Goal: Task Accomplishment & Management: Manage account settings

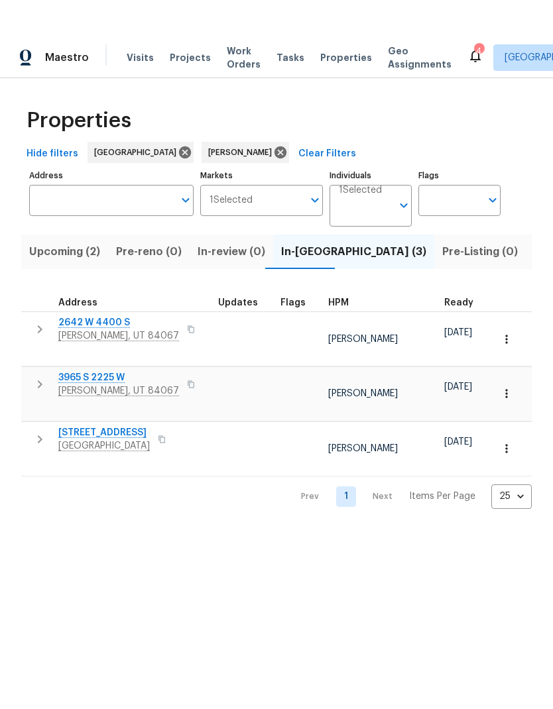
scroll to position [11, 0]
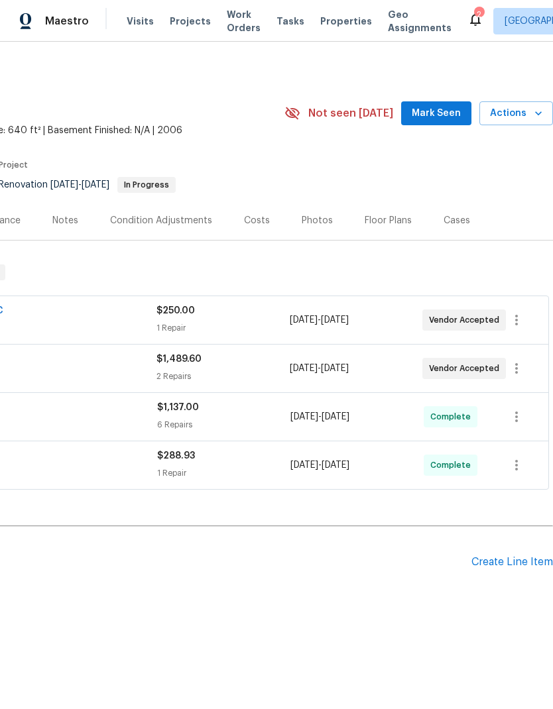
scroll to position [0, 196]
click at [521, 368] on icon "button" at bounding box center [516, 368] width 16 height 16
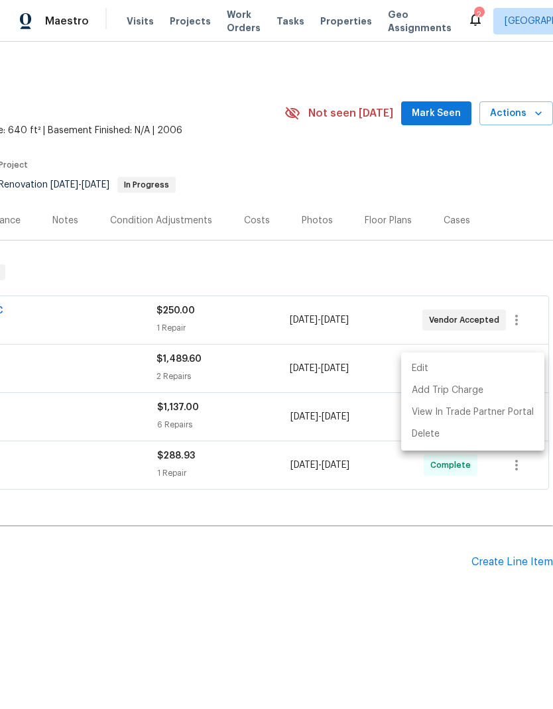
click at [462, 370] on li "Edit" at bounding box center [472, 369] width 143 height 22
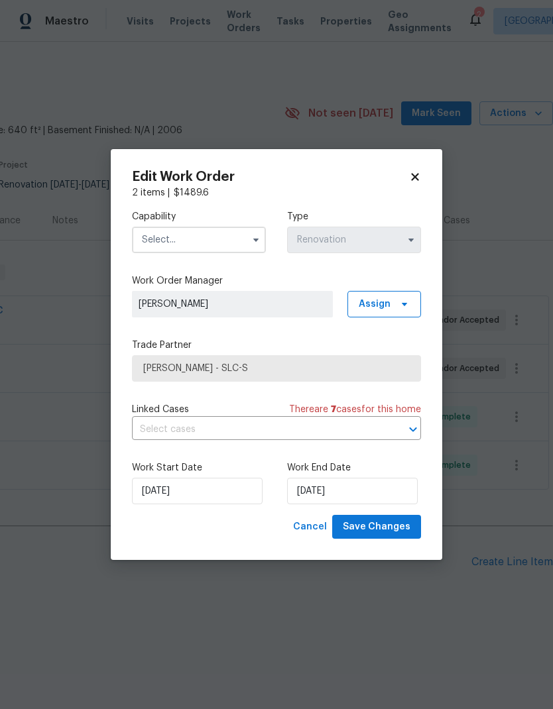
click at [217, 241] on input "text" at bounding box center [199, 240] width 134 height 27
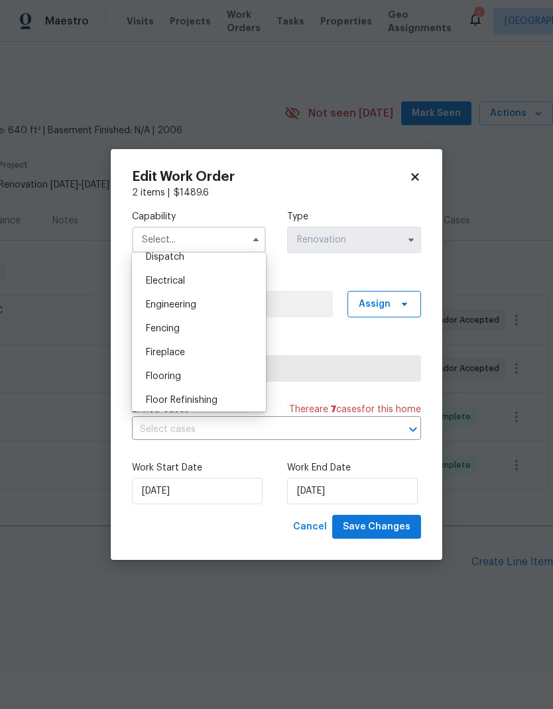
scroll to position [407, 0]
click at [205, 373] on div "Flooring" at bounding box center [198, 375] width 127 height 24
type input "Flooring"
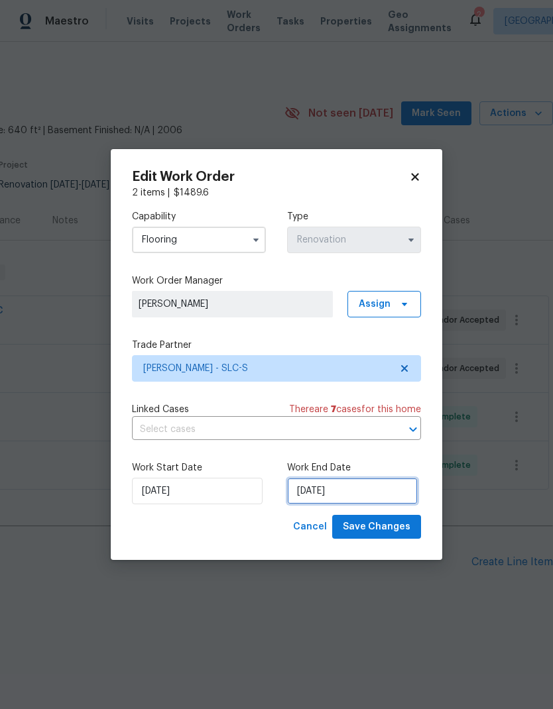
click at [357, 492] on input "8/19/2025" at bounding box center [352, 491] width 131 height 27
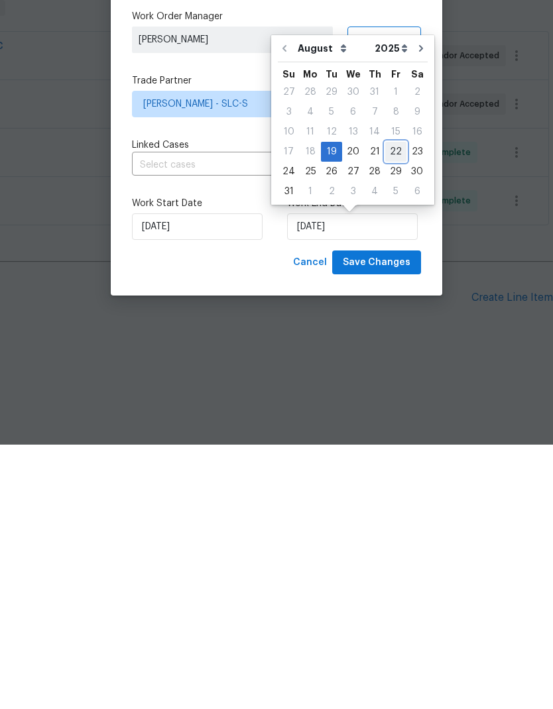
click at [394, 407] on div "22" at bounding box center [395, 416] width 21 height 19
type input "[DATE]"
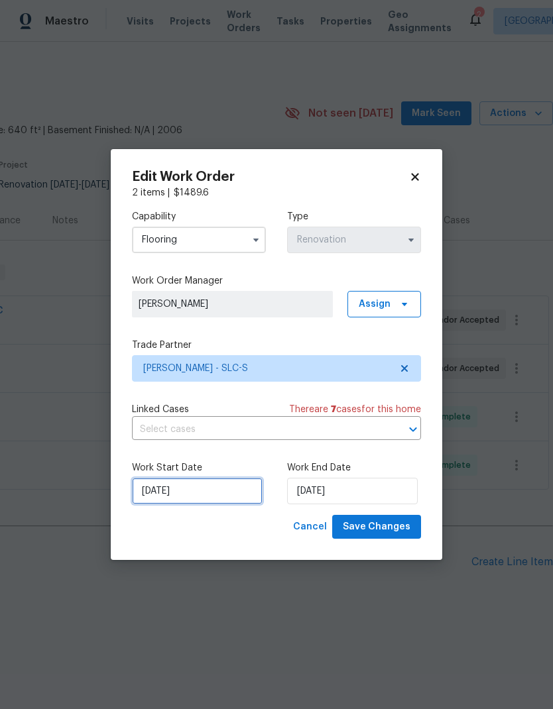
click at [214, 503] on input "8/19/2025" at bounding box center [197, 491] width 131 height 27
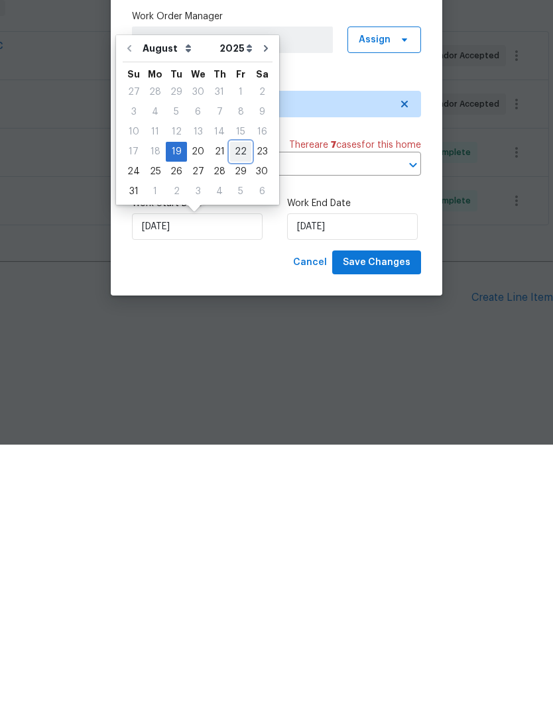
click at [237, 407] on div "22" at bounding box center [240, 416] width 21 height 19
type input "[DATE]"
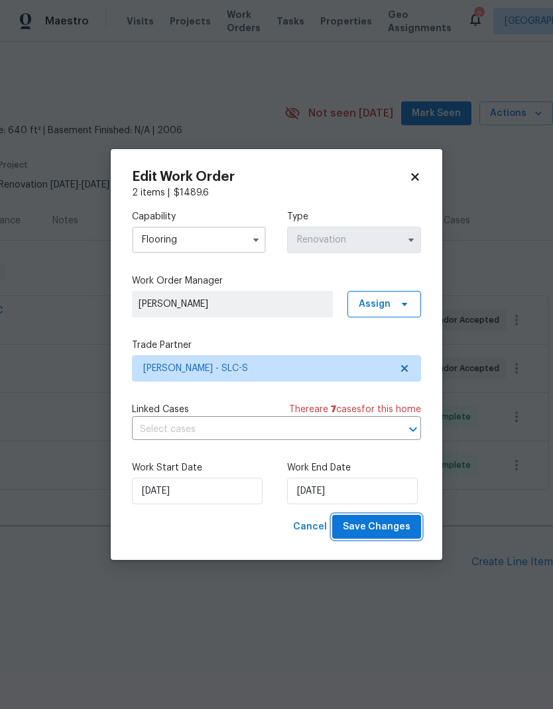
click at [395, 528] on span "Save Changes" at bounding box center [377, 527] width 68 height 17
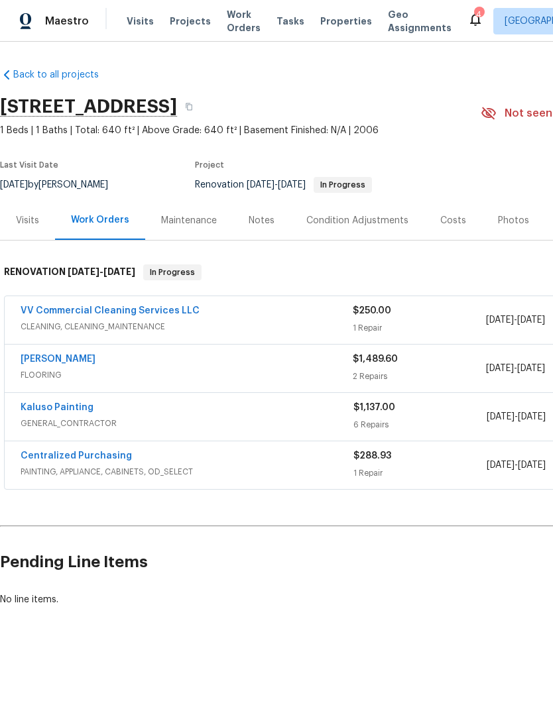
click at [95, 360] on link "[PERSON_NAME]" at bounding box center [58, 358] width 75 height 9
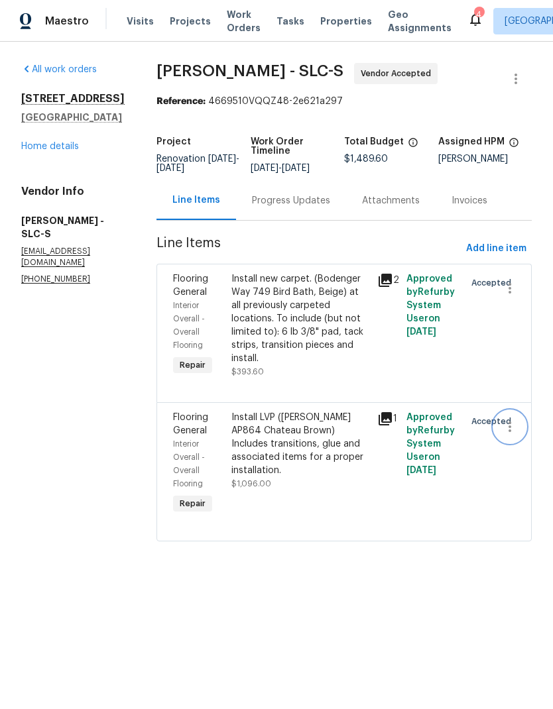
click at [514, 431] on icon "button" at bounding box center [510, 427] width 16 height 16
click at [519, 427] on li "Cancel" at bounding box center [515, 430] width 51 height 22
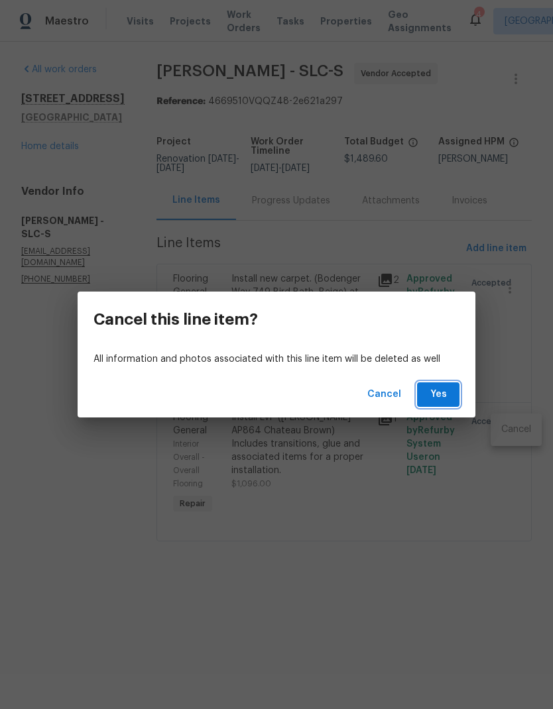
click at [441, 400] on span "Yes" at bounding box center [437, 394] width 21 height 17
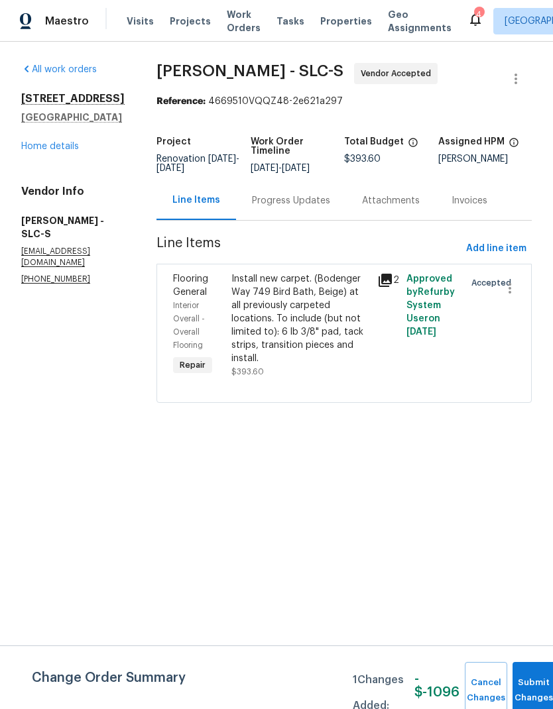
click at [300, 318] on div "Install new carpet. (Bodenger Way 749 Bird Bath, Beige) at all previously carpe…" at bounding box center [300, 318] width 138 height 93
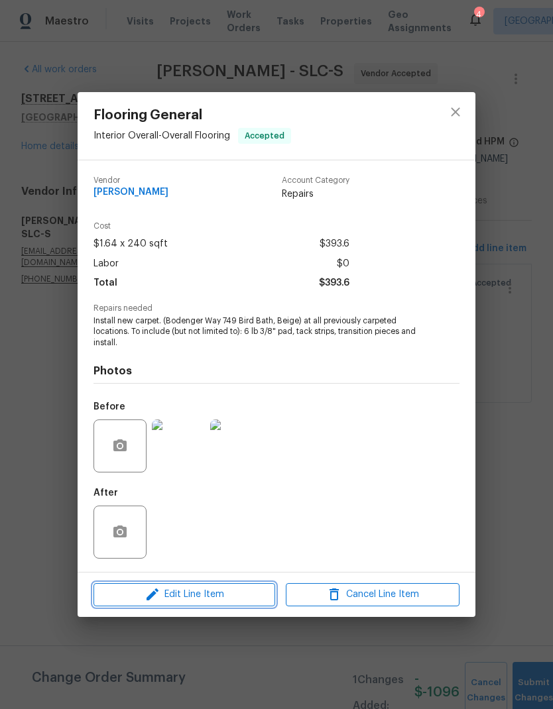
click at [219, 602] on span "Edit Line Item" at bounding box center [184, 594] width 174 height 17
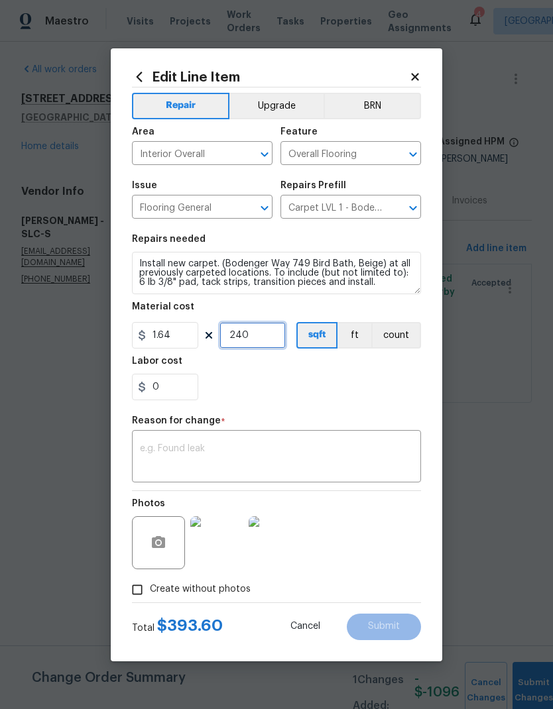
click at [266, 345] on input "240" at bounding box center [252, 335] width 66 height 27
type input "640"
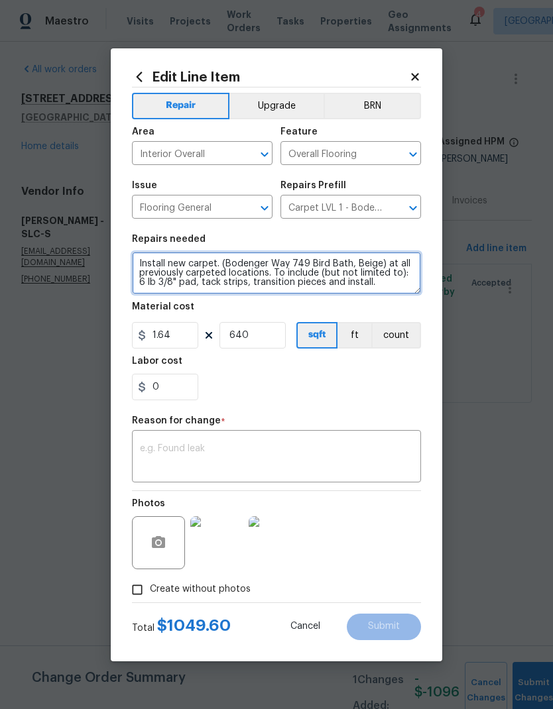
click at [299, 276] on textarea "Install new carpet. (Bodenger Way 749 Bird Bath, Beige) at all previously carpe…" at bounding box center [276, 273] width 289 height 42
click at [298, 276] on textarea "Install new carpet. (Bodenger Way 749 Bird Bath, Beige) at all previously carpe…" at bounding box center [276, 273] width 289 height 42
click at [313, 279] on textarea "Install new carpet. (Bodenger Way 749 Bird Bath, Beige) at all previously carpe…" at bounding box center [276, 273] width 289 height 42
click at [313, 278] on textarea "Install new carpet. (Bodenger Way 749 Bird Bath, Beige) at all previously carpe…" at bounding box center [276, 273] width 289 height 42
click at [377, 271] on textarea "Install new carpet. (Bodenger Way 749 Bird Bath, Beige) at all previously carpe…" at bounding box center [276, 273] width 289 height 42
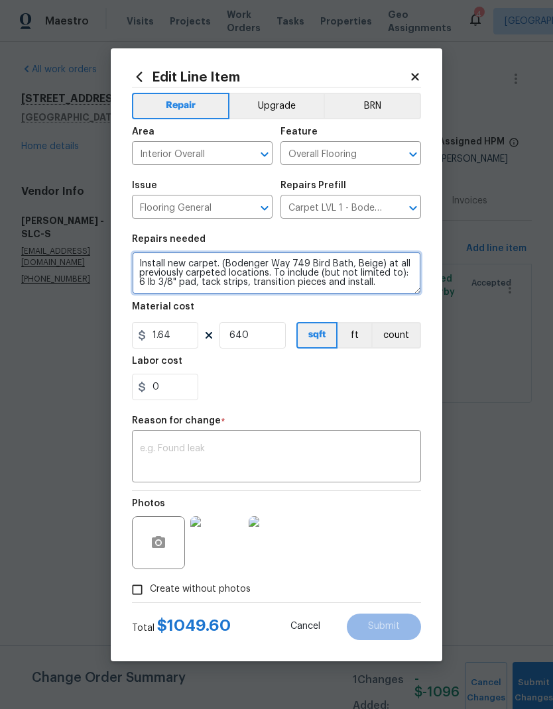
click at [370, 268] on textarea "Install new carpet. (Bodenger Way 749 Bird Bath, Beige) at all previously carpe…" at bounding box center [276, 273] width 289 height 42
type textarea "Install new carpet. (Low profile refuge sand dollar) at all previously carpeted…"
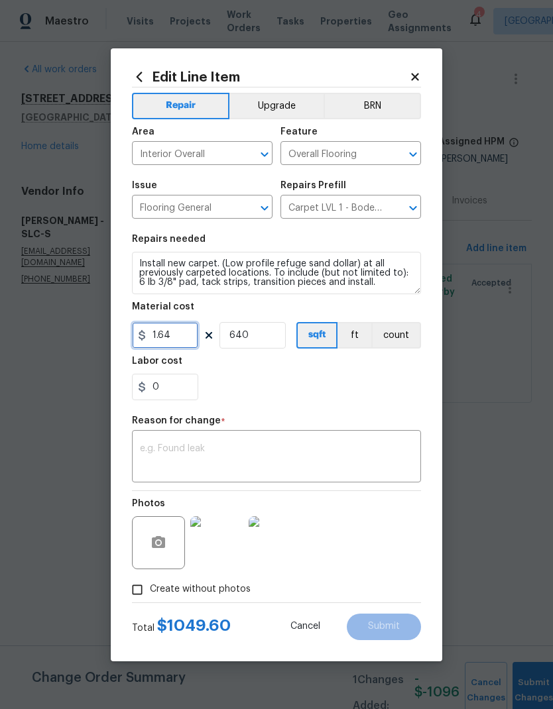
click at [190, 337] on input "1.64" at bounding box center [165, 335] width 66 height 27
click at [396, 392] on div "0" at bounding box center [276, 387] width 289 height 27
click at [187, 343] on input "1.75" at bounding box center [165, 335] width 66 height 27
click at [410, 382] on div "0" at bounding box center [276, 387] width 289 height 27
click at [178, 341] on input "1.75" at bounding box center [165, 335] width 66 height 27
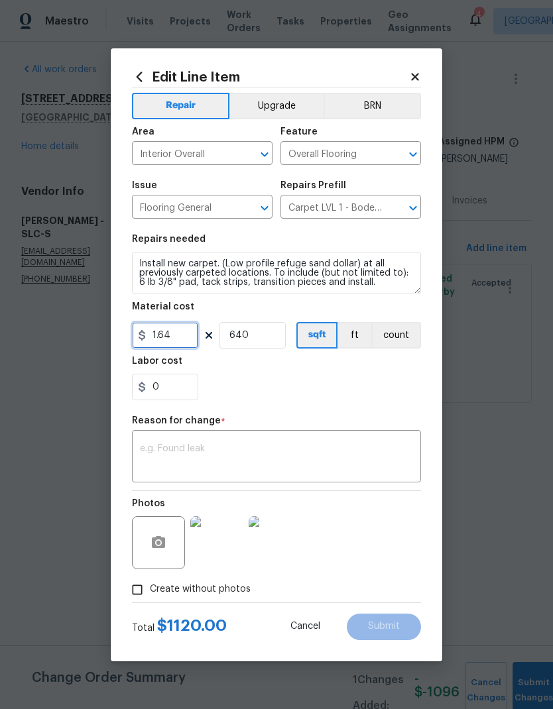
type input "1.64"
click at [338, 390] on div "0" at bounding box center [276, 387] width 289 height 27
click at [314, 457] on textarea at bounding box center [276, 458] width 273 height 28
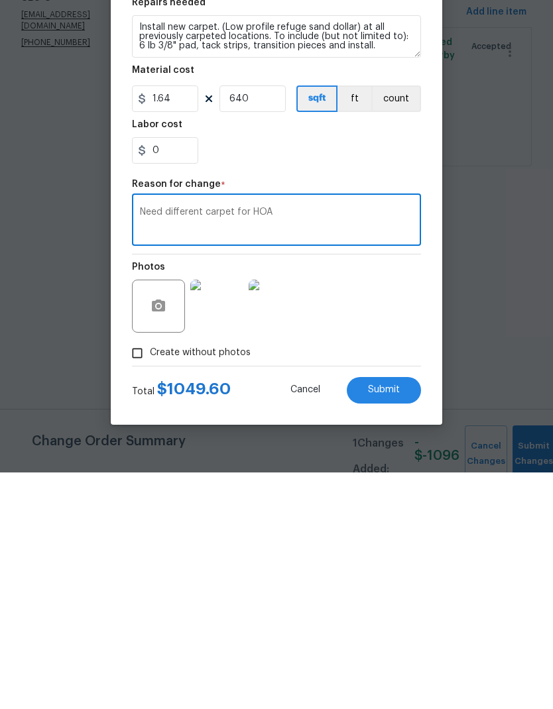
type textarea "Need different carpet for HOA"
click at [186, 322] on input "1.64" at bounding box center [165, 335] width 66 height 27
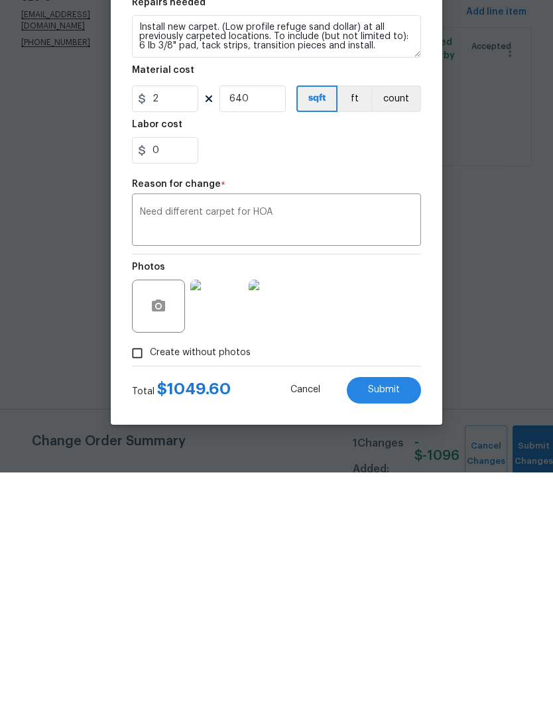
click at [400, 491] on div "Photos" at bounding box center [276, 534] width 289 height 86
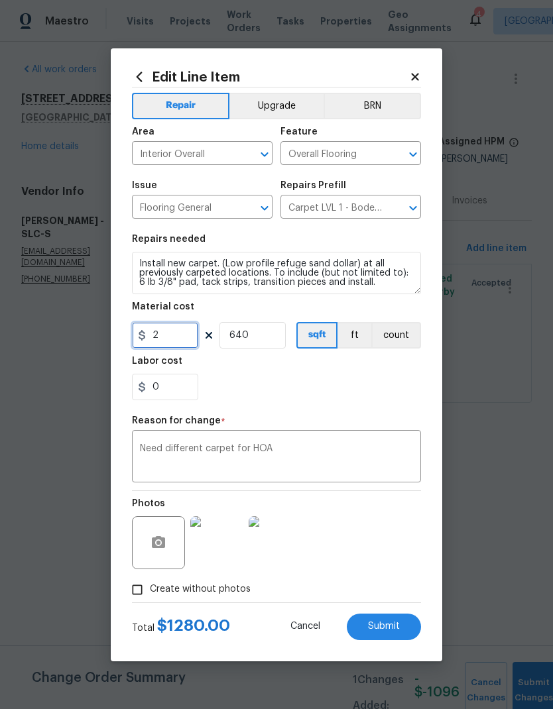
click at [174, 341] on input "2" at bounding box center [165, 335] width 66 height 27
type input "1.64"
click at [386, 387] on div "0" at bounding box center [276, 387] width 289 height 27
click at [399, 629] on span "Submit" at bounding box center [384, 627] width 32 height 10
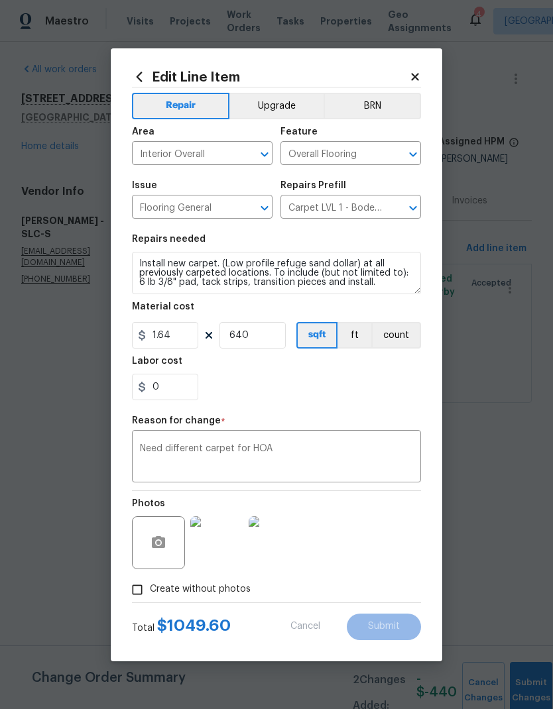
type textarea "Install new carpet. (Bodenger Way 749 Bird Bath, Beige) at all previously carpe…"
type input "240"
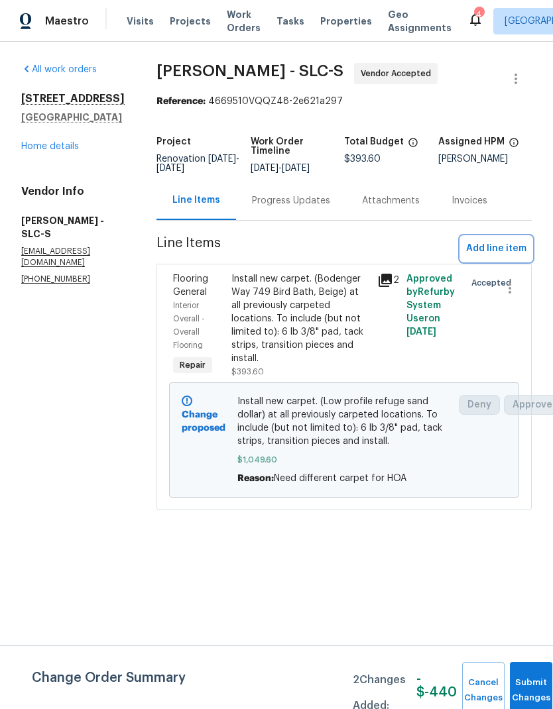
click at [510, 246] on span "Add line item" at bounding box center [496, 249] width 60 height 17
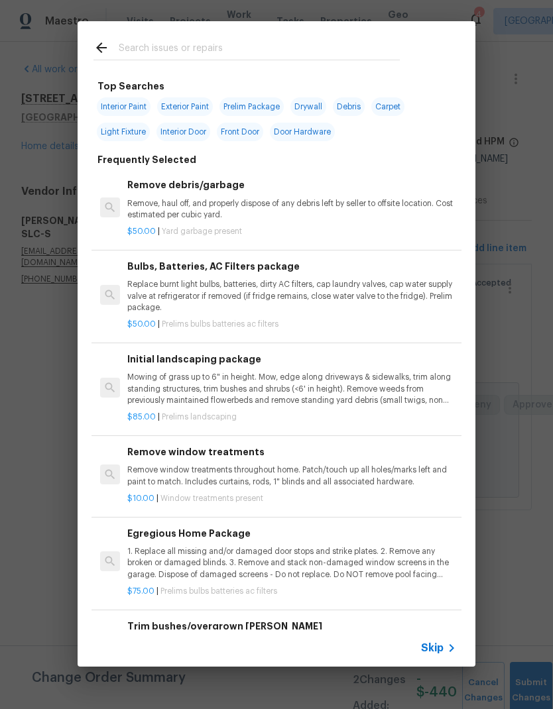
click at [241, 50] on input "text" at bounding box center [259, 50] width 281 height 20
type input "Flooring"
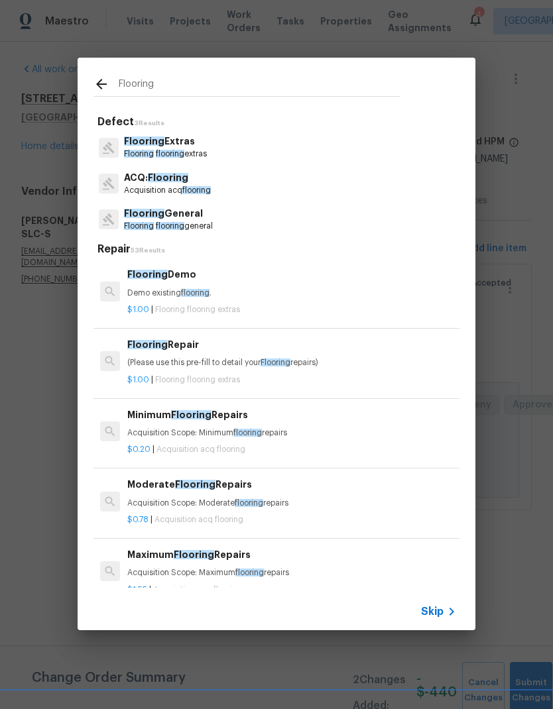
click at [182, 153] on span "flooring" at bounding box center [170, 154] width 28 height 8
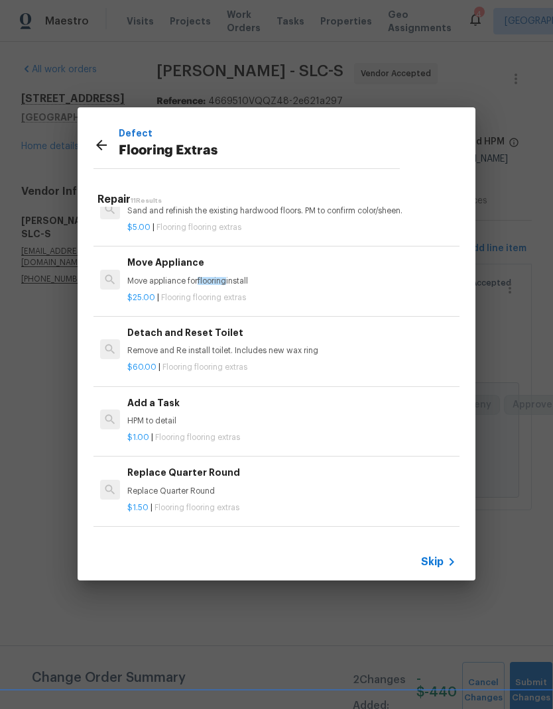
scroll to position [245, 0]
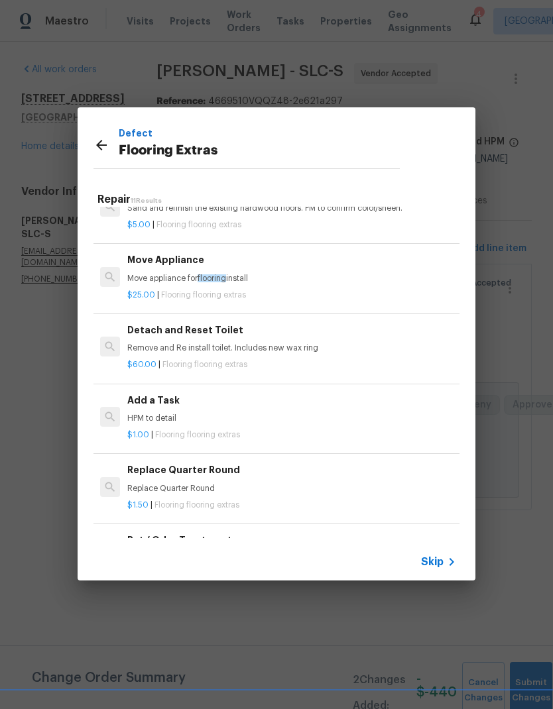
click at [222, 408] on div "Add a Task HPM to detail" at bounding box center [291, 409] width 329 height 32
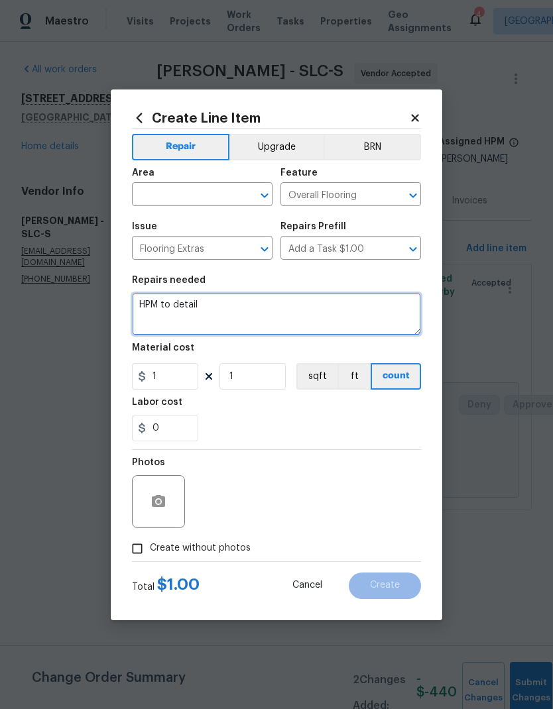
click at [188, 309] on textarea "HPM to detail" at bounding box center [276, 314] width 289 height 42
click at [184, 312] on textarea "HPM to detail" at bounding box center [276, 314] width 289 height 42
click at [184, 311] on textarea "HPM to detail" at bounding box center [276, 314] width 289 height 42
click at [160, 310] on textarea "HPM to detail" at bounding box center [276, 314] width 289 height 42
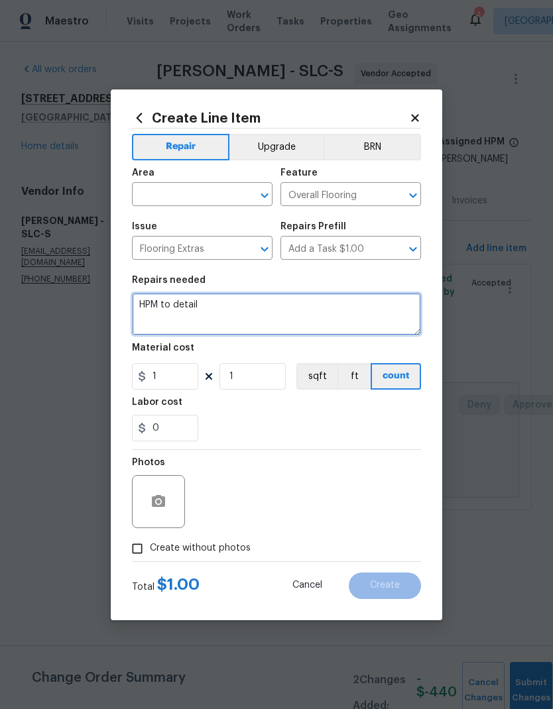
click at [160, 310] on textarea "HPM to detail" at bounding box center [276, 314] width 289 height 42
click at [164, 308] on textarea "HPM to detail" at bounding box center [276, 314] width 289 height 42
type textarea "Difference for prep and added cost for specific carpet per HOA"
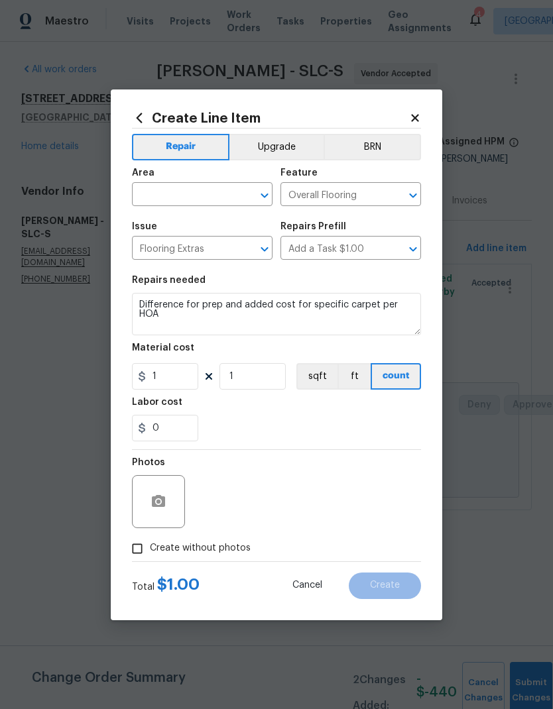
click at [358, 414] on div "Labor cost" at bounding box center [276, 406] width 289 height 17
click at [213, 195] on input "text" at bounding box center [183, 196] width 103 height 21
click at [227, 252] on li "Interior Overall" at bounding box center [202, 247] width 140 height 22
type input "Interior Overall"
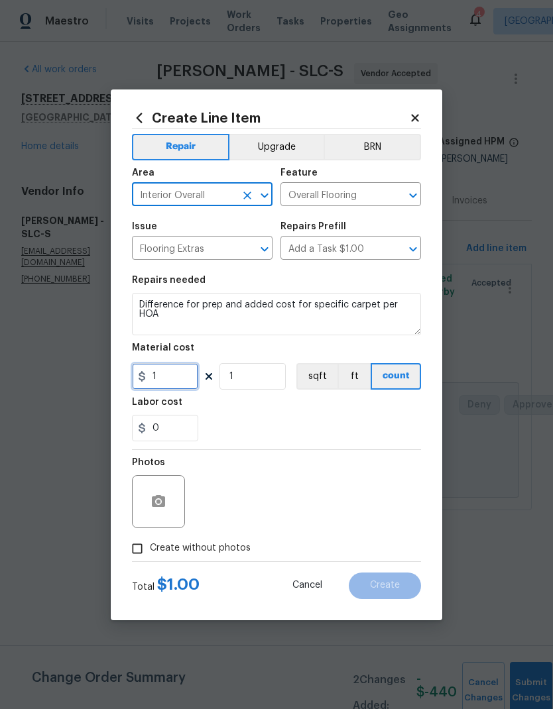
click at [180, 384] on input "1" at bounding box center [165, 376] width 66 height 27
type input "822"
click at [309, 411] on div "Labor cost" at bounding box center [276, 406] width 289 height 17
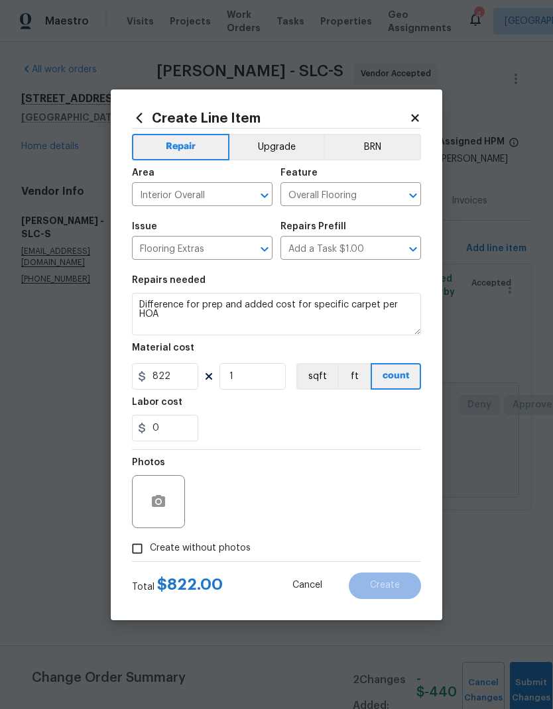
click at [138, 550] on input "Create without photos" at bounding box center [137, 548] width 25 height 25
checkbox input "true"
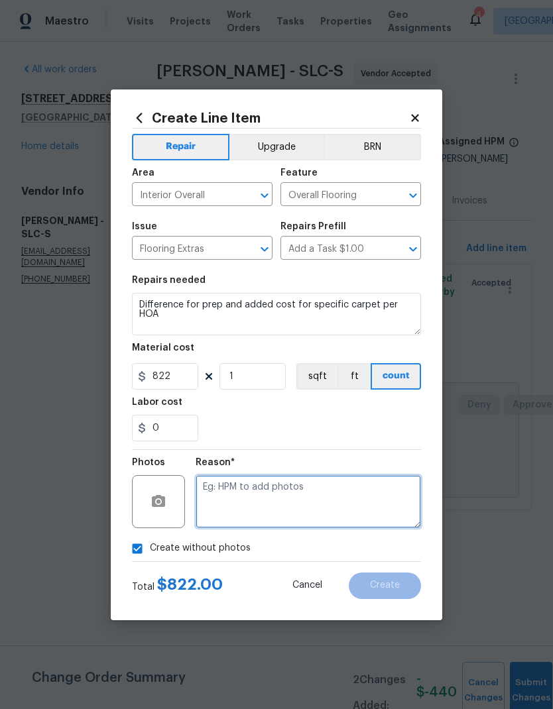
click at [316, 495] on textarea at bounding box center [307, 501] width 225 height 53
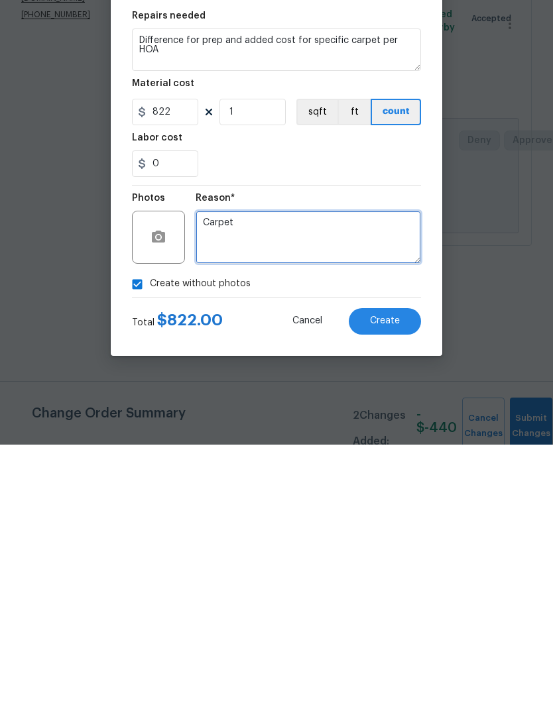
type textarea "Carpet"
click at [400, 573] on button "Create" at bounding box center [385, 586] width 72 height 27
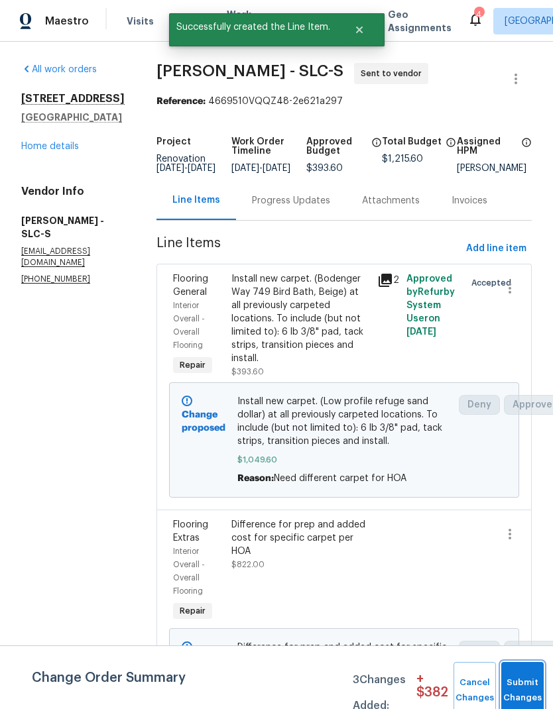
click at [525, 683] on button "Submit Changes" at bounding box center [522, 690] width 42 height 57
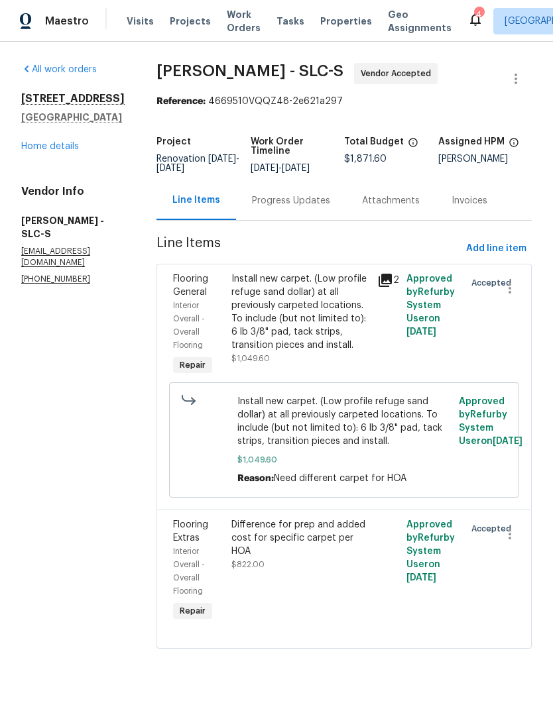
click at [74, 151] on link "Home details" at bounding box center [50, 146] width 58 height 9
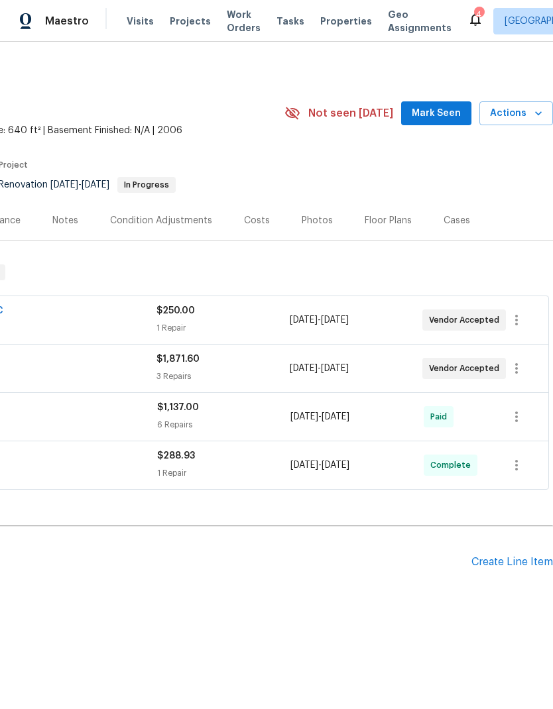
scroll to position [0, 196]
click at [518, 319] on icon "button" at bounding box center [516, 320] width 16 height 16
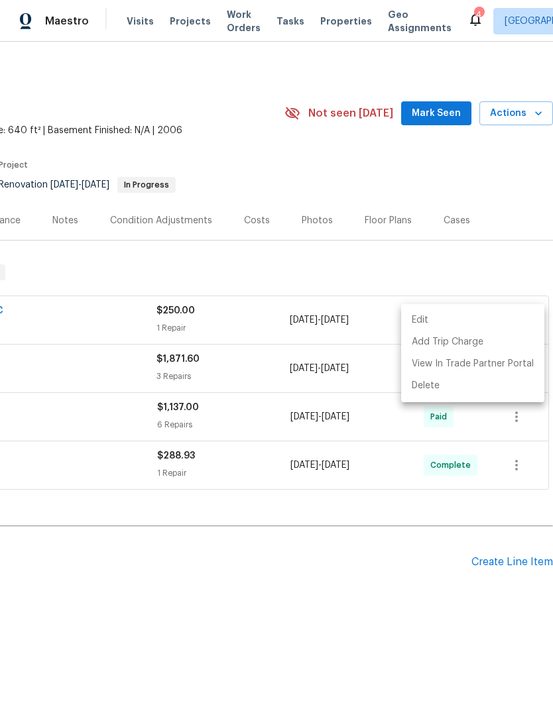
click at [439, 322] on li "Edit" at bounding box center [472, 320] width 143 height 22
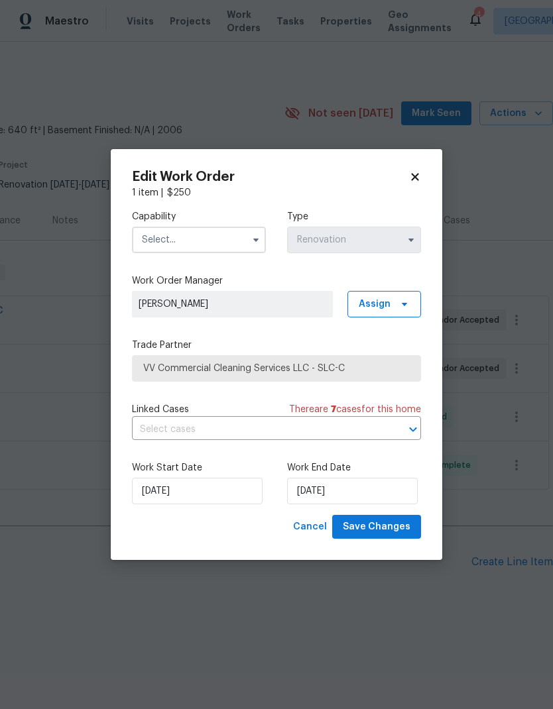
click at [219, 241] on input "text" at bounding box center [199, 240] width 134 height 27
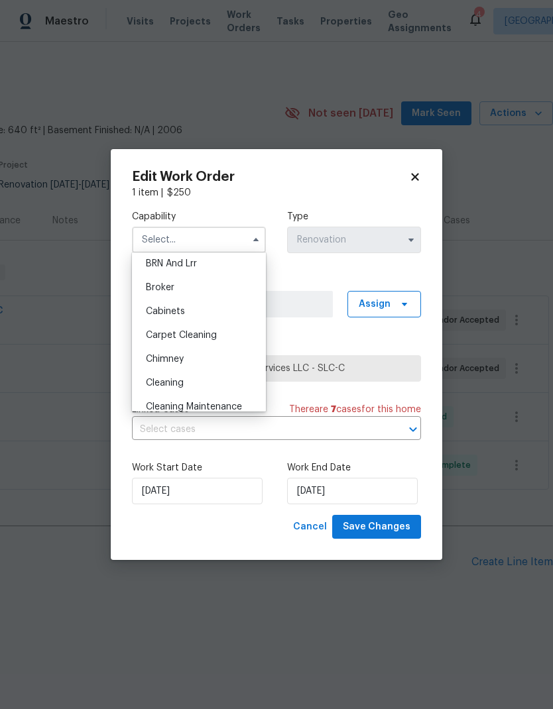
scroll to position [97, 0]
click at [201, 358] on div "Cleaning" at bounding box center [198, 362] width 127 height 24
type input "Cleaning"
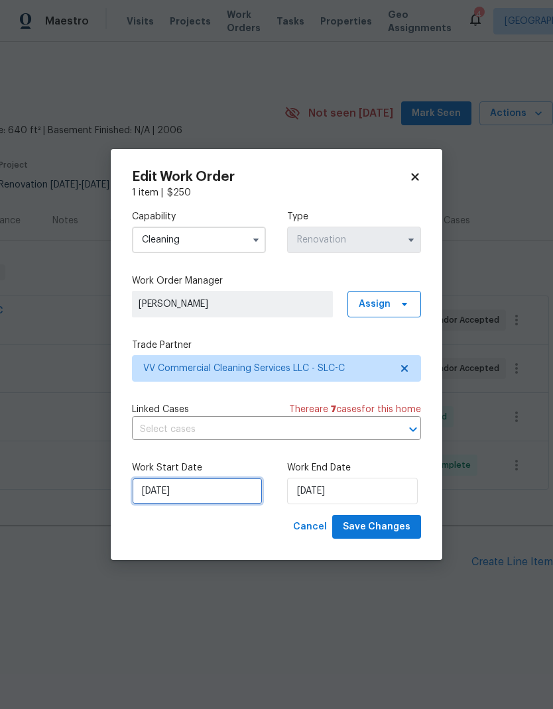
click at [214, 493] on input "8/20/2025" at bounding box center [197, 491] width 131 height 27
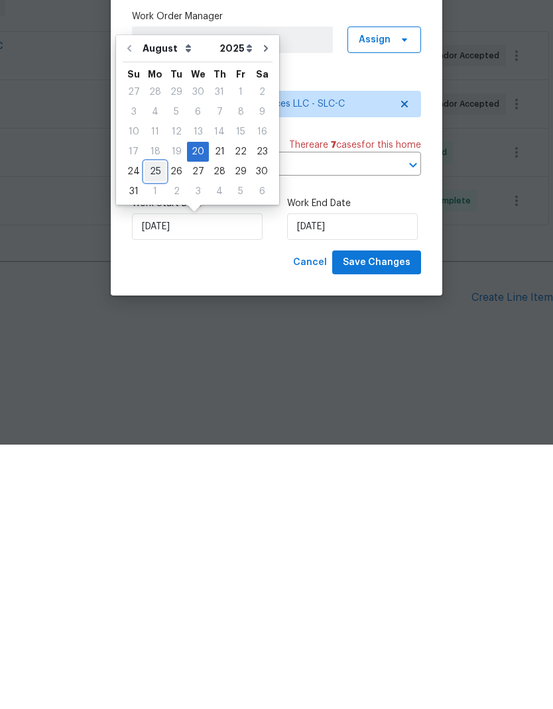
click at [152, 427] on div "25" at bounding box center [154, 436] width 21 height 19
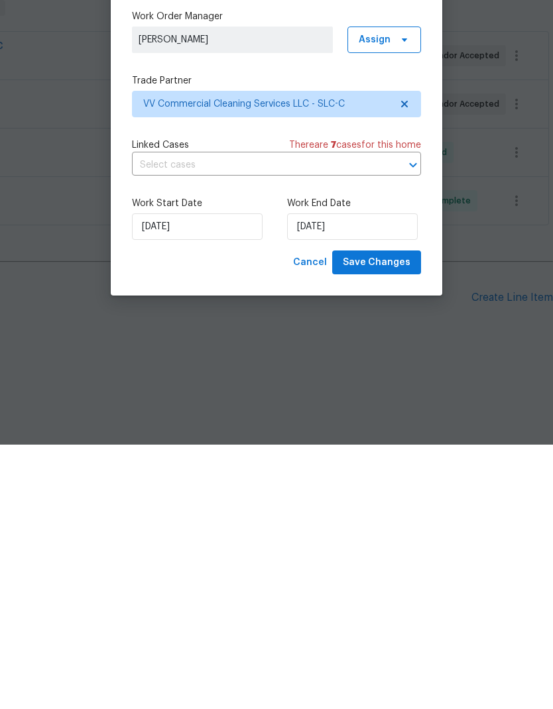
type input "[DATE]"
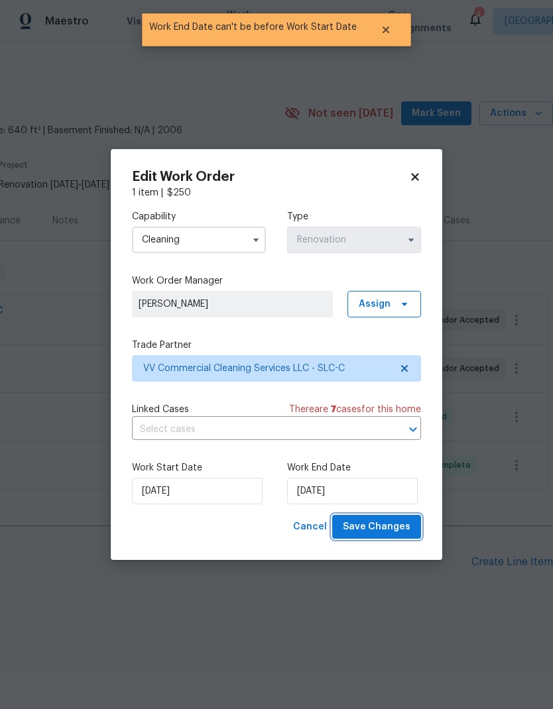
click at [396, 528] on span "Save Changes" at bounding box center [377, 527] width 68 height 17
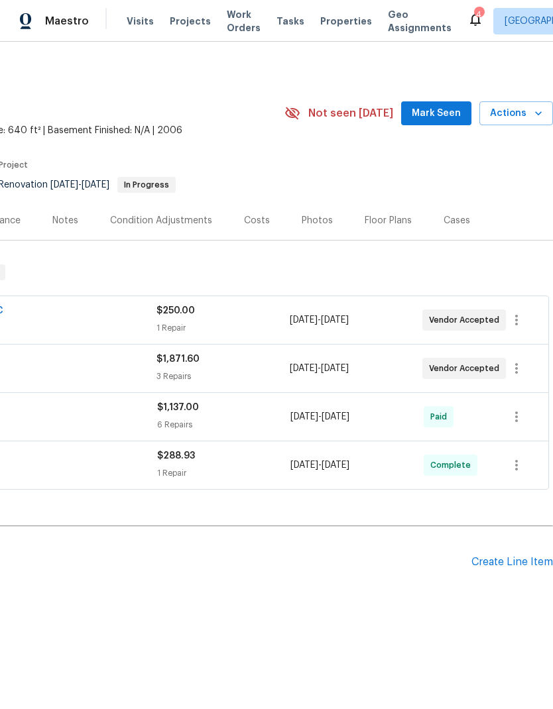
scroll to position [0, 196]
